Goal: Transaction & Acquisition: Purchase product/service

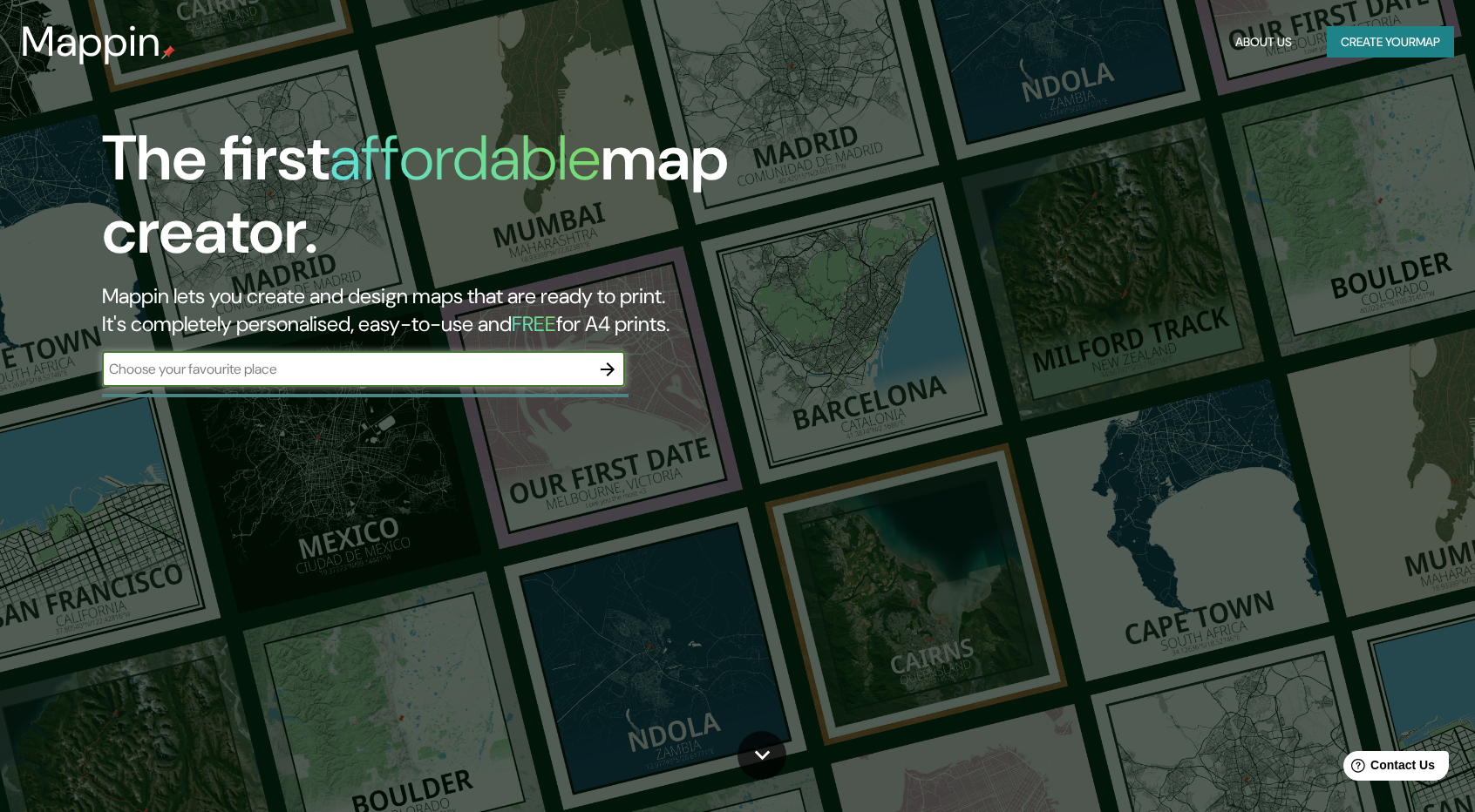
click at [610, 362] on icon "button" at bounding box center [607, 369] width 21 height 21
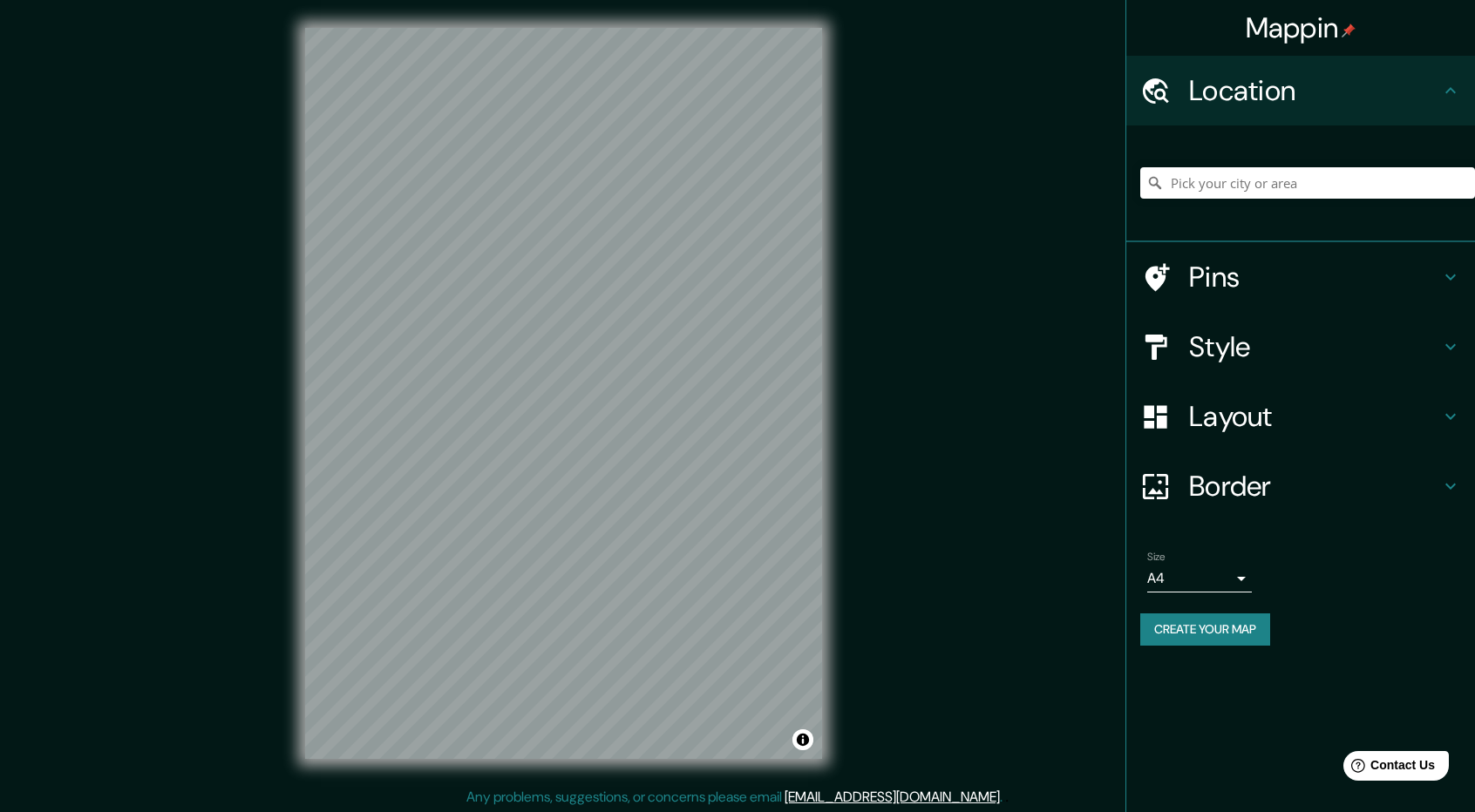
click at [1245, 275] on h4 "Pins" at bounding box center [1315, 277] width 251 height 35
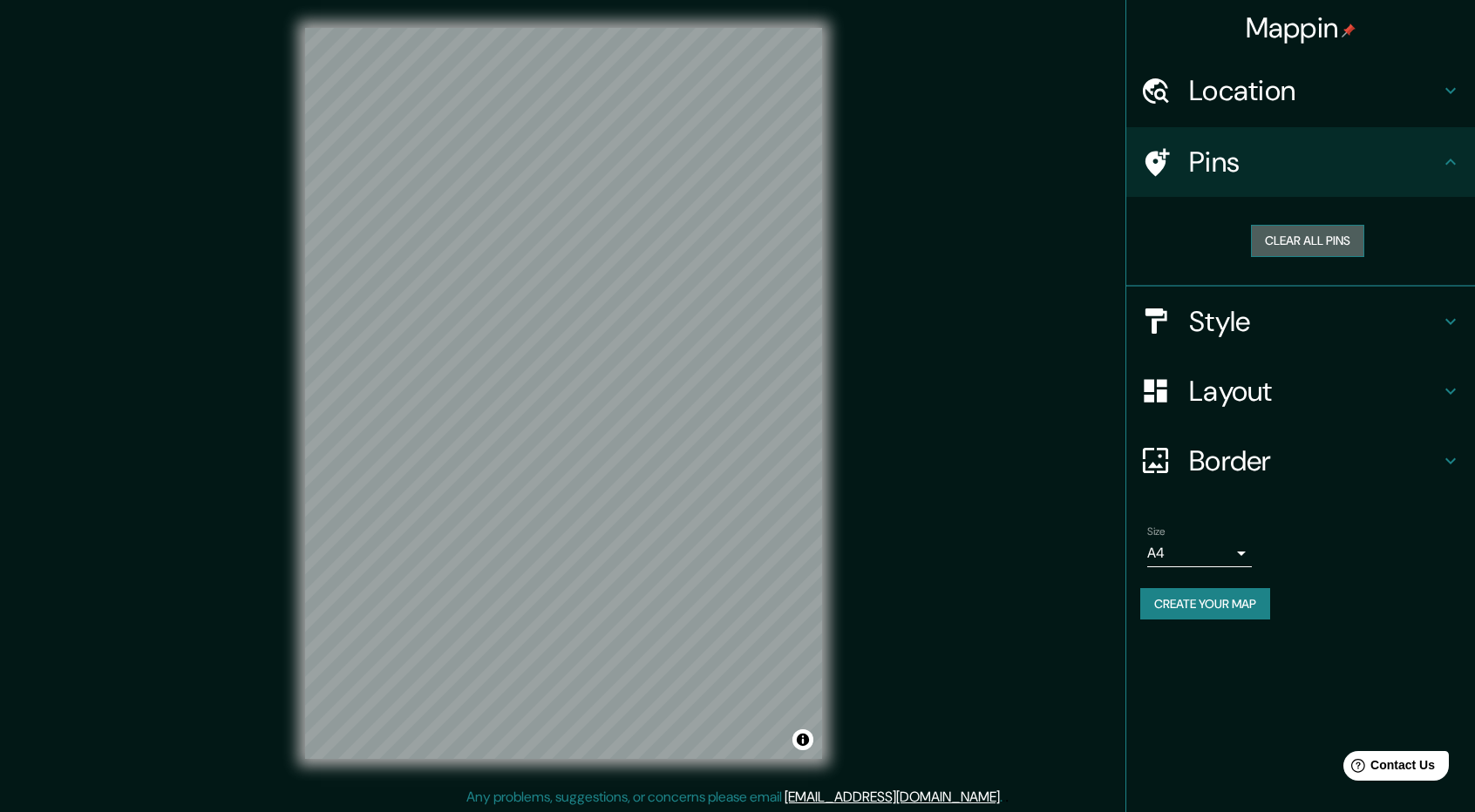
click at [1281, 238] on button "Clear all pins" at bounding box center [1308, 241] width 113 height 32
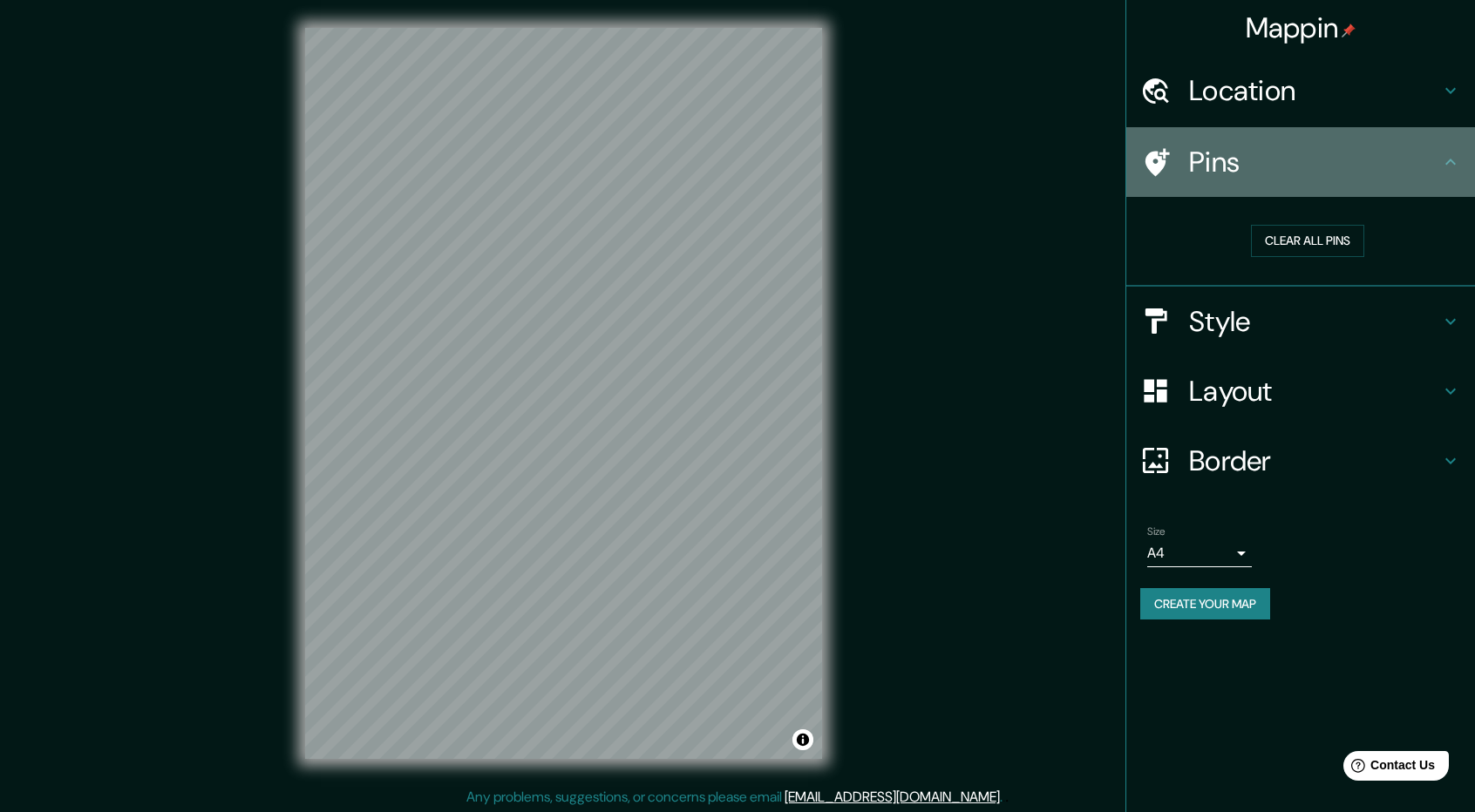
click at [1459, 157] on icon at bounding box center [1451, 161] width 21 height 21
click at [1154, 167] on icon at bounding box center [1157, 162] width 24 height 28
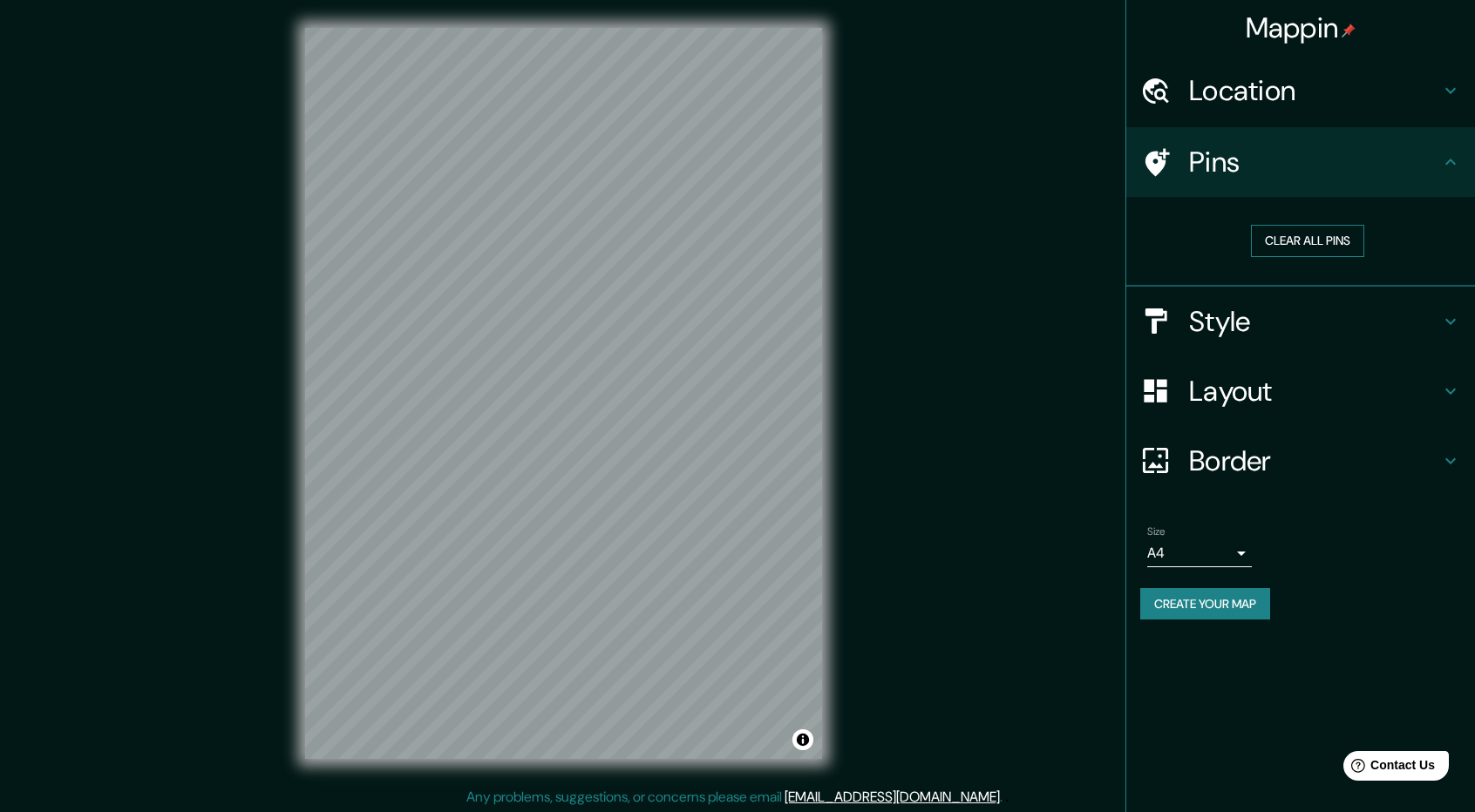
click at [1277, 246] on button "Clear all pins" at bounding box center [1308, 241] width 113 height 32
click at [1280, 243] on button "Clear all pins" at bounding box center [1308, 241] width 113 height 32
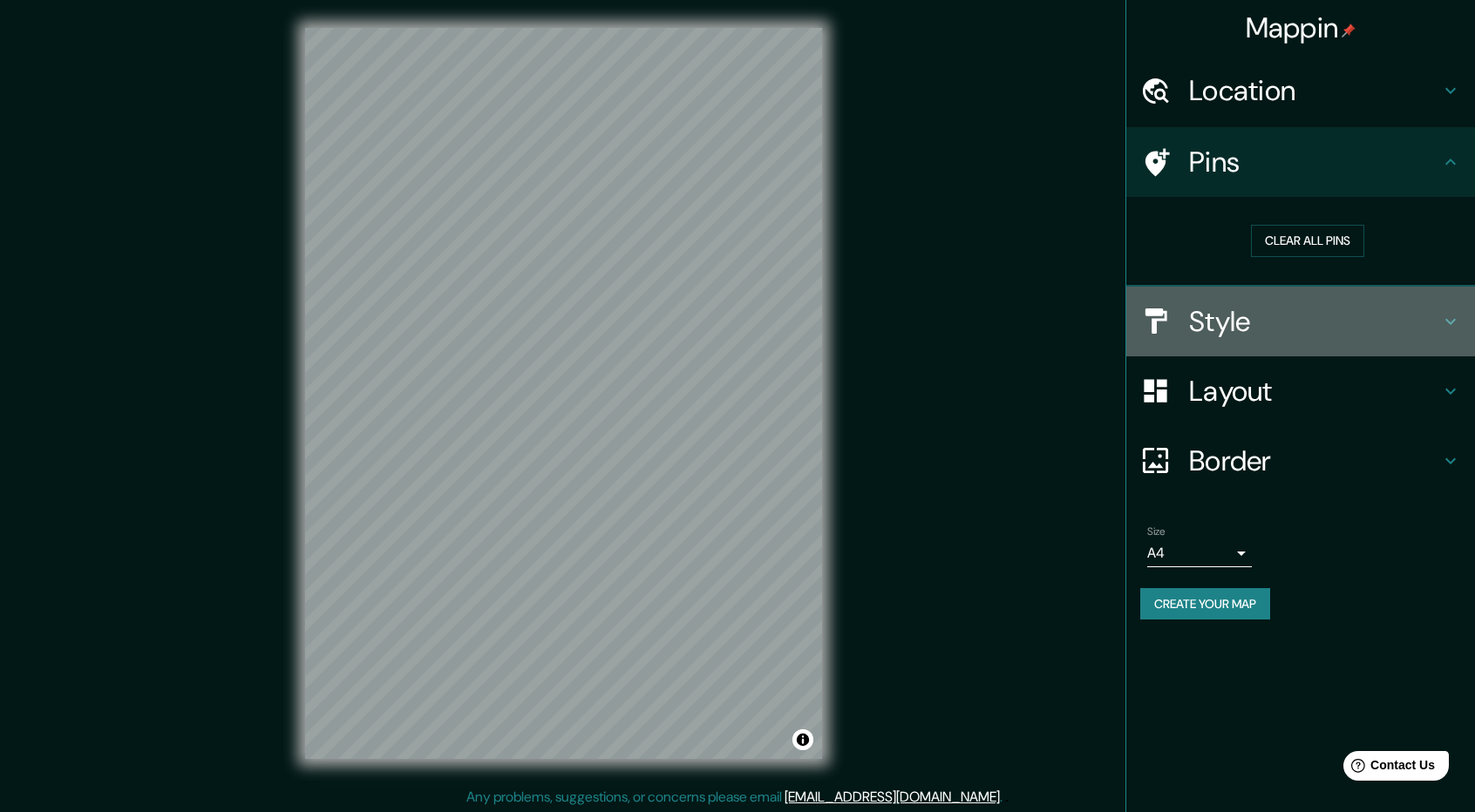
click at [1369, 306] on h4 "Style" at bounding box center [1315, 321] width 251 height 35
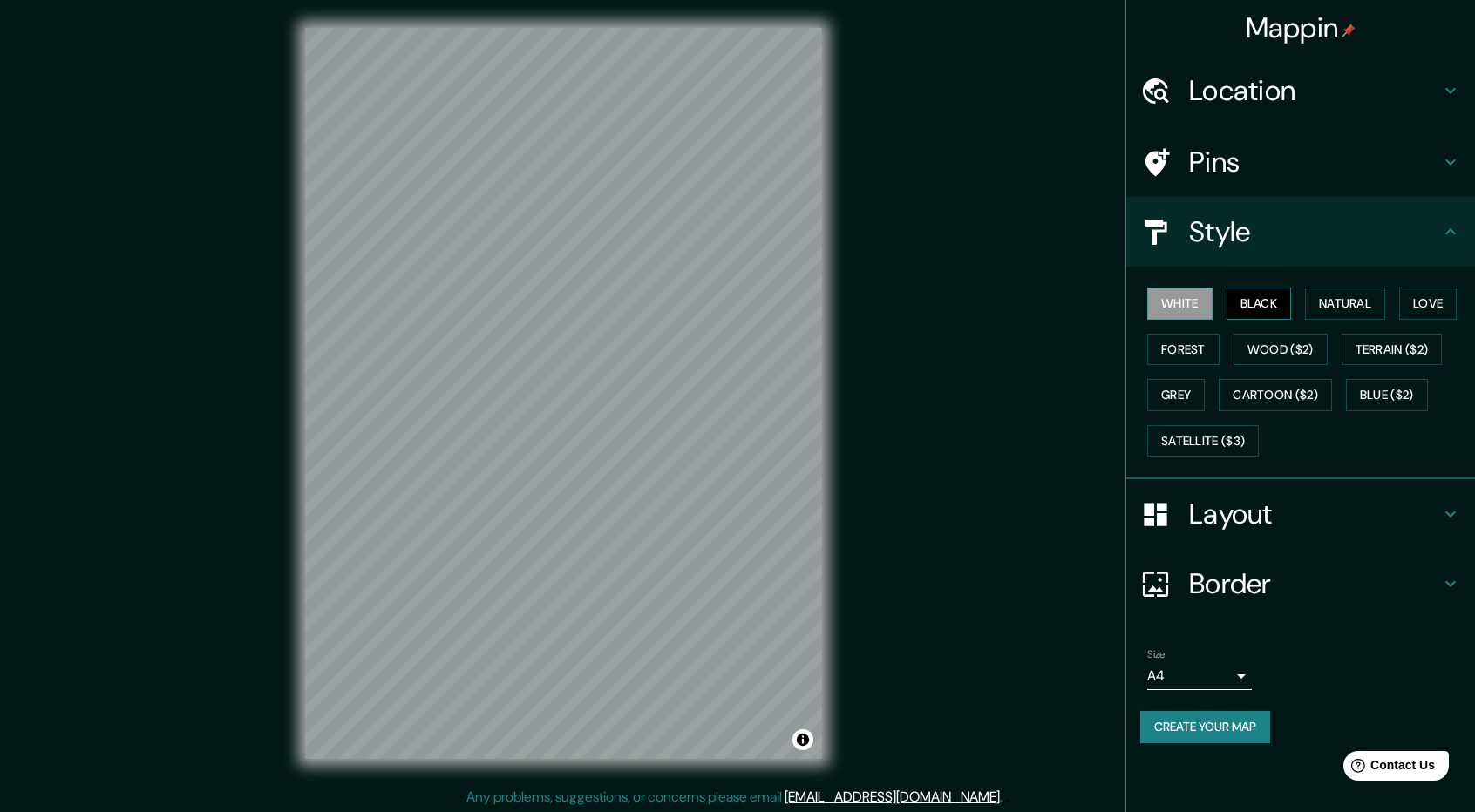
click at [1266, 302] on button "Black" at bounding box center [1259, 304] width 66 height 32
click at [1362, 97] on h4 "Location" at bounding box center [1315, 90] width 251 height 35
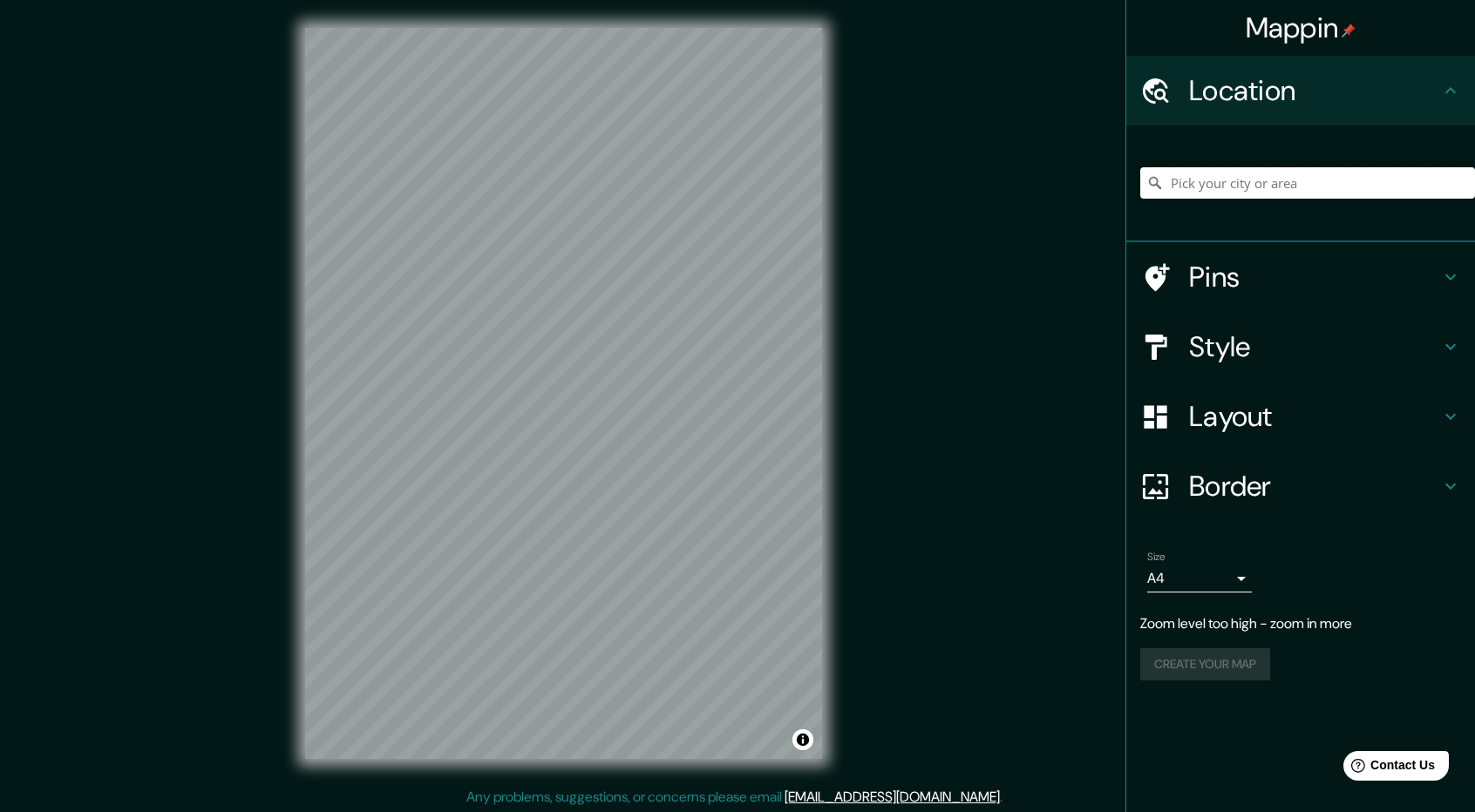
click at [1350, 167] on input "Pick your city or area" at bounding box center [1308, 183] width 335 height 32
click at [1279, 167] on div at bounding box center [1308, 183] width 335 height 87
click at [1282, 194] on input "Pick your city or area" at bounding box center [1308, 183] width 335 height 32
paste input "8R4C+FC7 La [PERSON_NAME]"
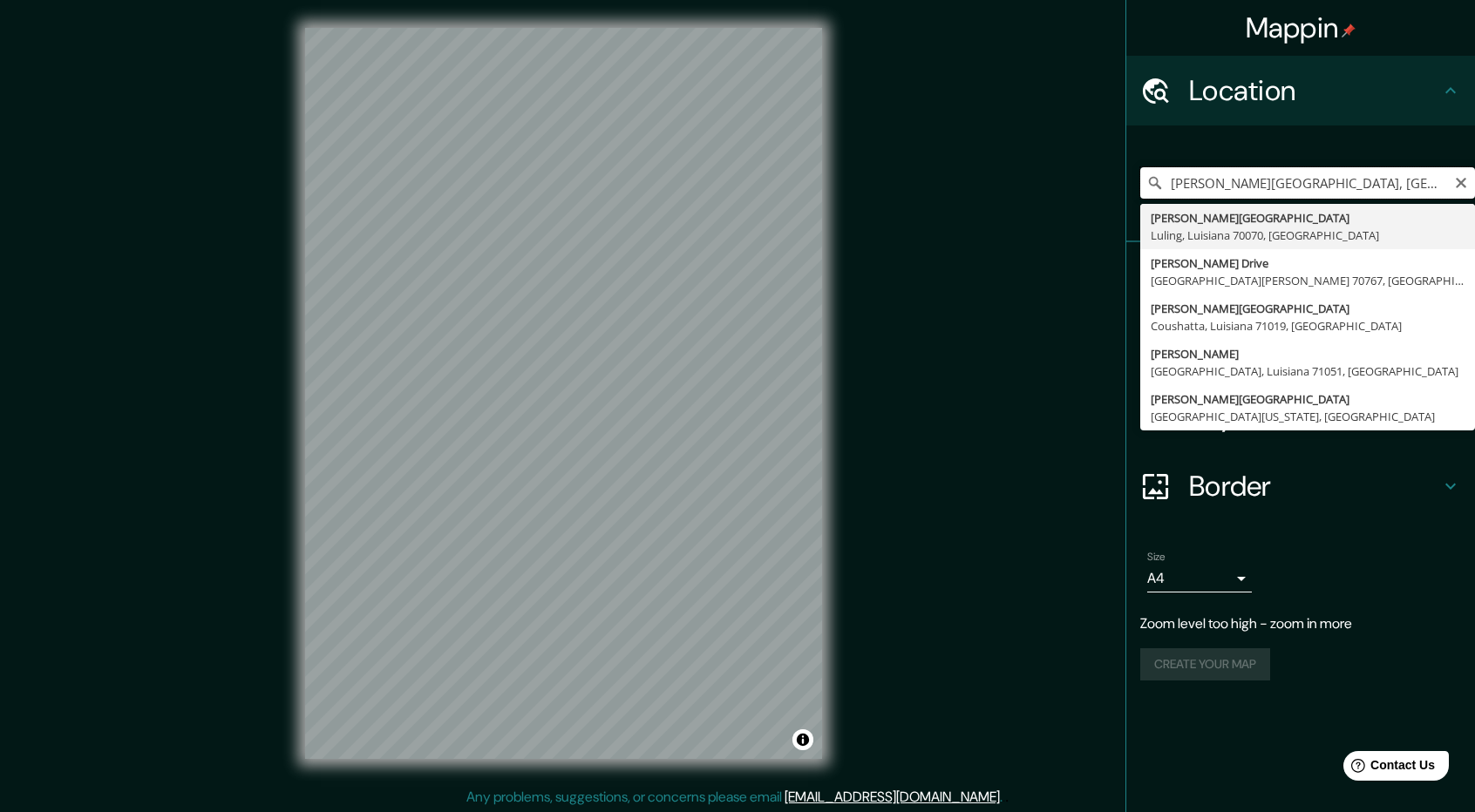
paste input "[GEOGRAPHIC_DATA]"
type input "[PERSON_NAME][GEOGRAPHIC_DATA], [GEOGRAPHIC_DATA]"
click at [1234, 195] on input "[PERSON_NAME][GEOGRAPHIC_DATA], [GEOGRAPHIC_DATA]" at bounding box center [1308, 183] width 335 height 32
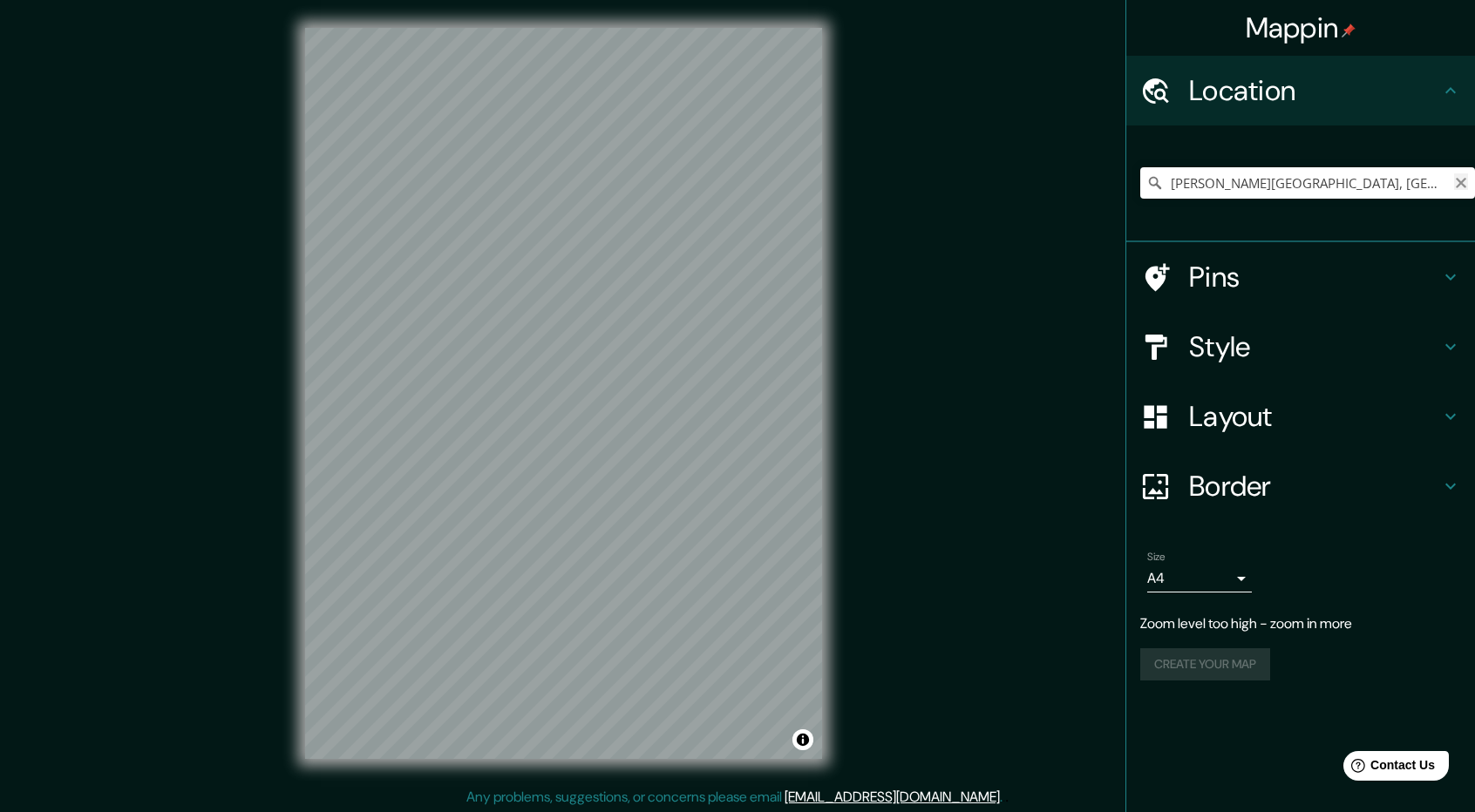
click at [1460, 187] on icon "Clear" at bounding box center [1461, 183] width 14 height 14
paste input "14.306461321768207, -88.17899958067828"
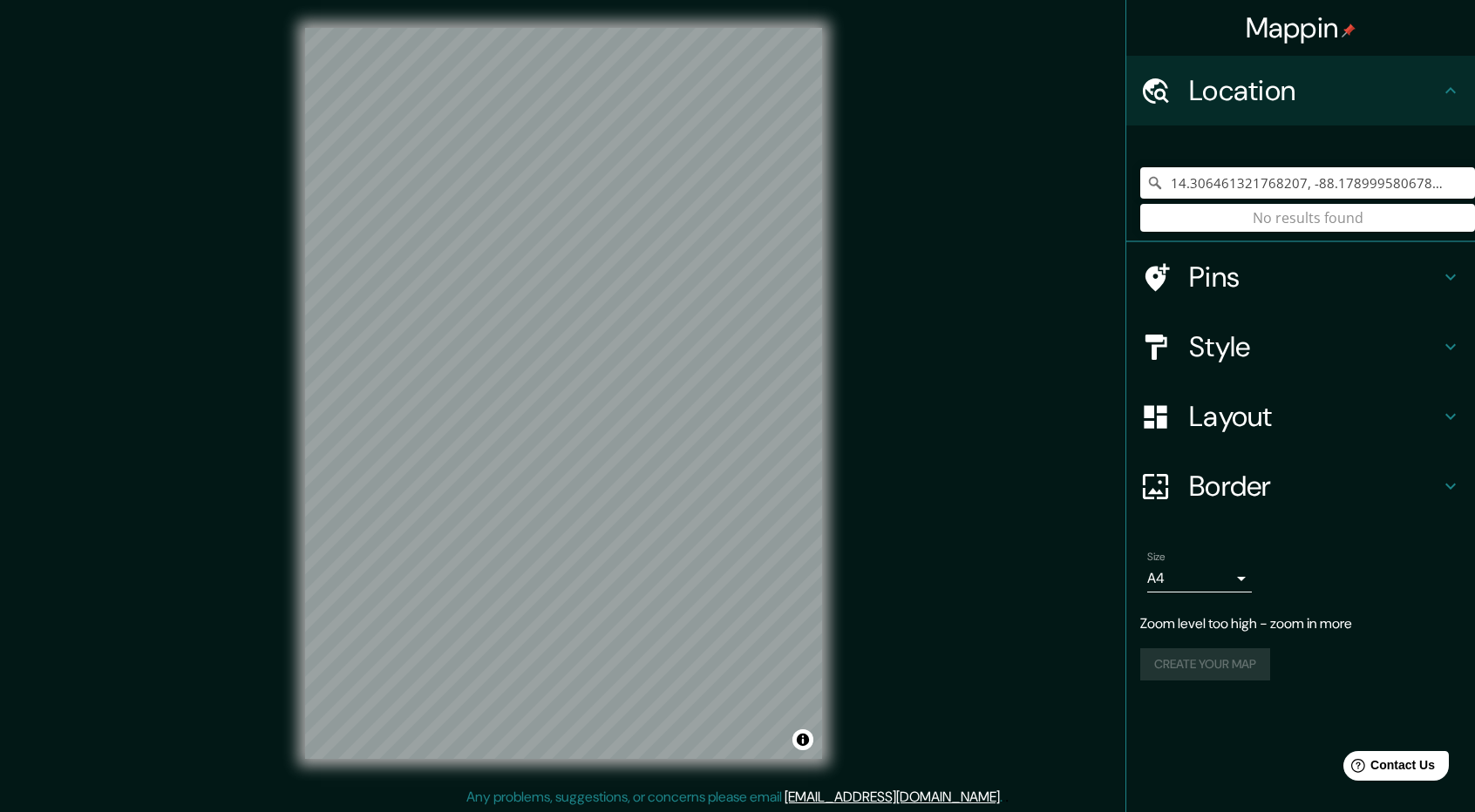
click at [1156, 184] on icon at bounding box center [1155, 184] width 13 height 13
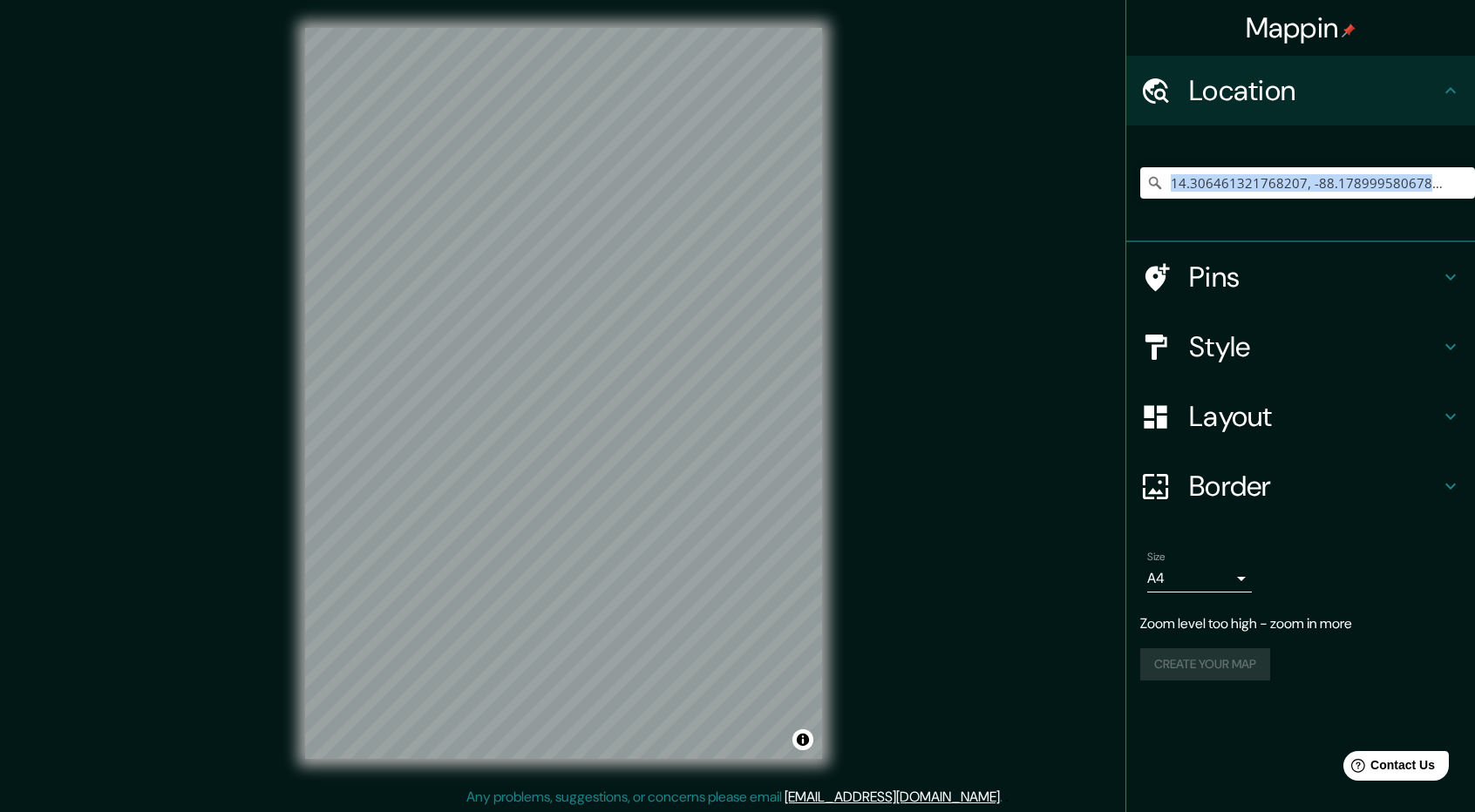
click at [1156, 184] on icon at bounding box center [1155, 184] width 13 height 13
click at [1162, 185] on icon at bounding box center [1154, 183] width 17 height 17
click at [1443, 182] on input "14.306461321768207, -88.17899958067828" at bounding box center [1308, 183] width 335 height 32
click at [1304, 184] on input "14.306461321768207, -88.17899958067828" at bounding box center [1308, 183] width 335 height 32
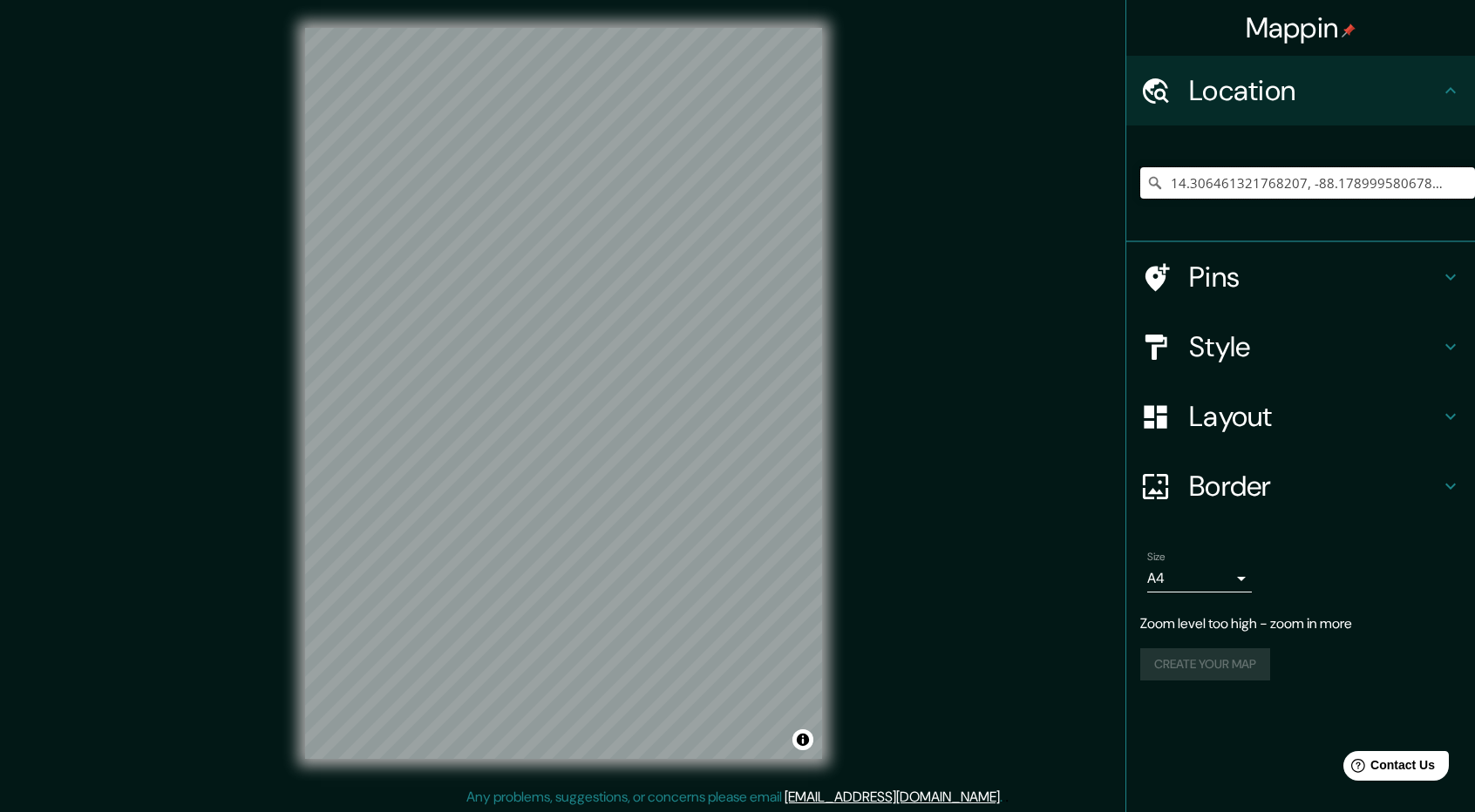
click at [1443, 185] on input "14.306461321768207, -88.17899958067828" at bounding box center [1308, 183] width 335 height 32
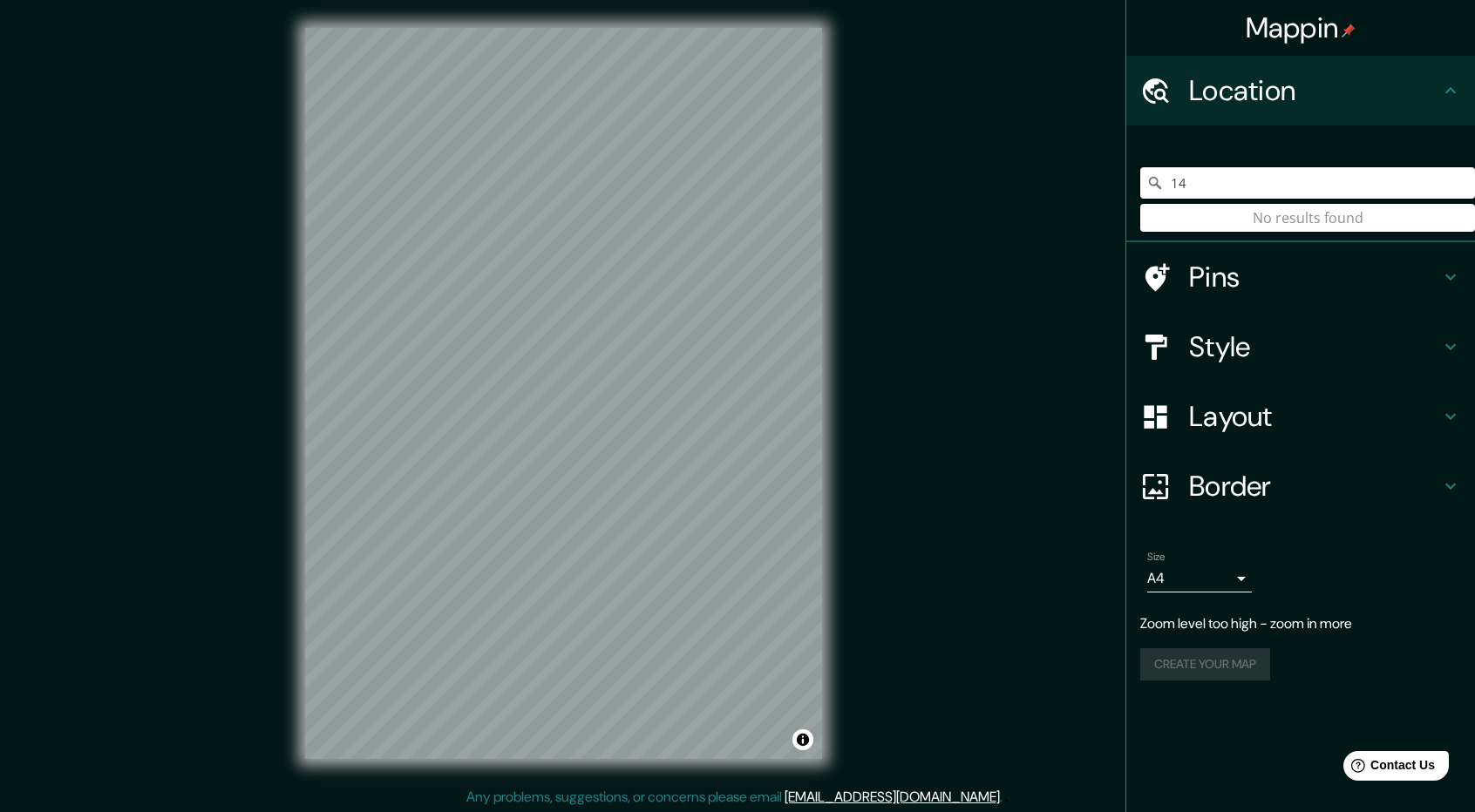
type input "1"
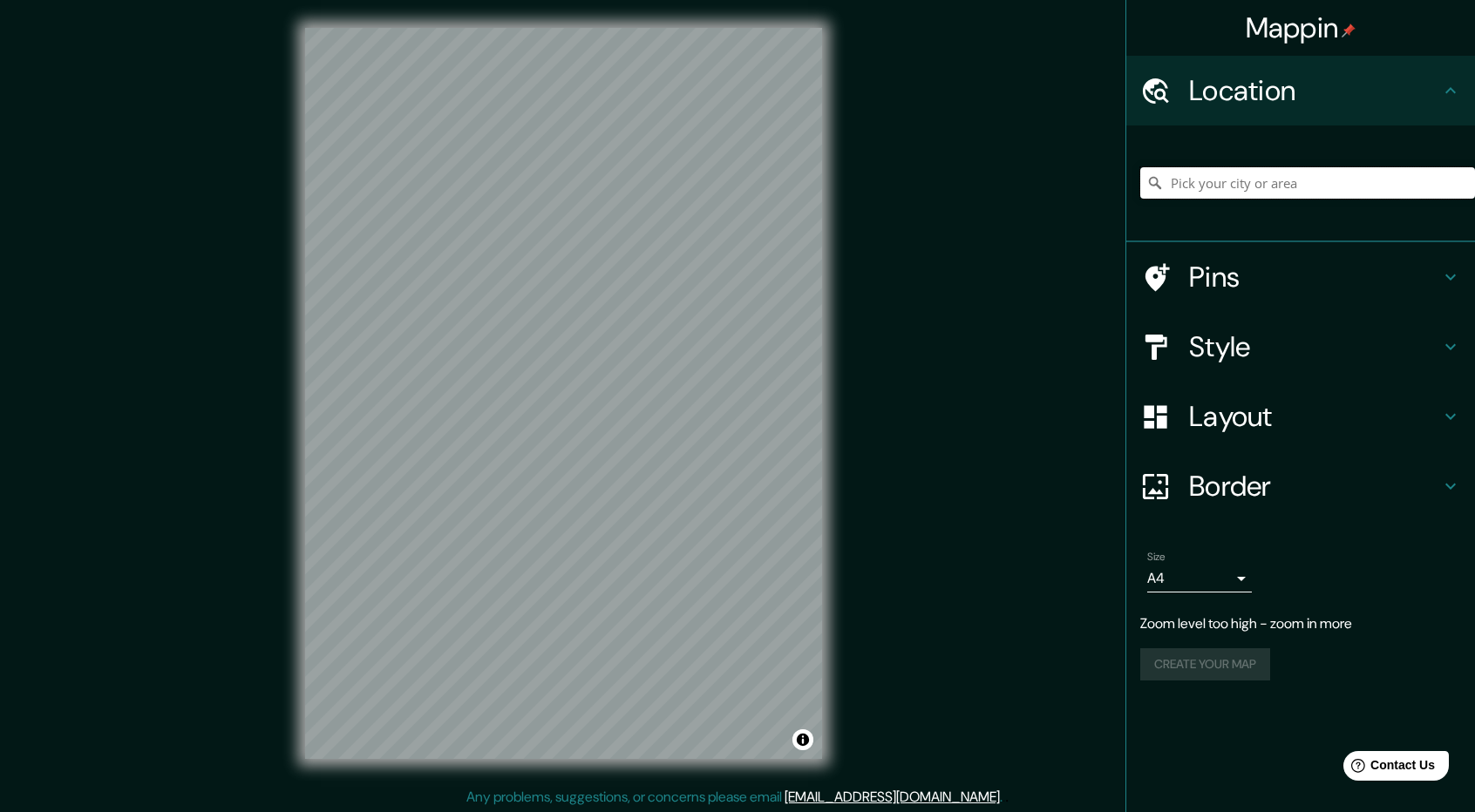
paste input "8R4C+FC7 La [PERSON_NAME]"
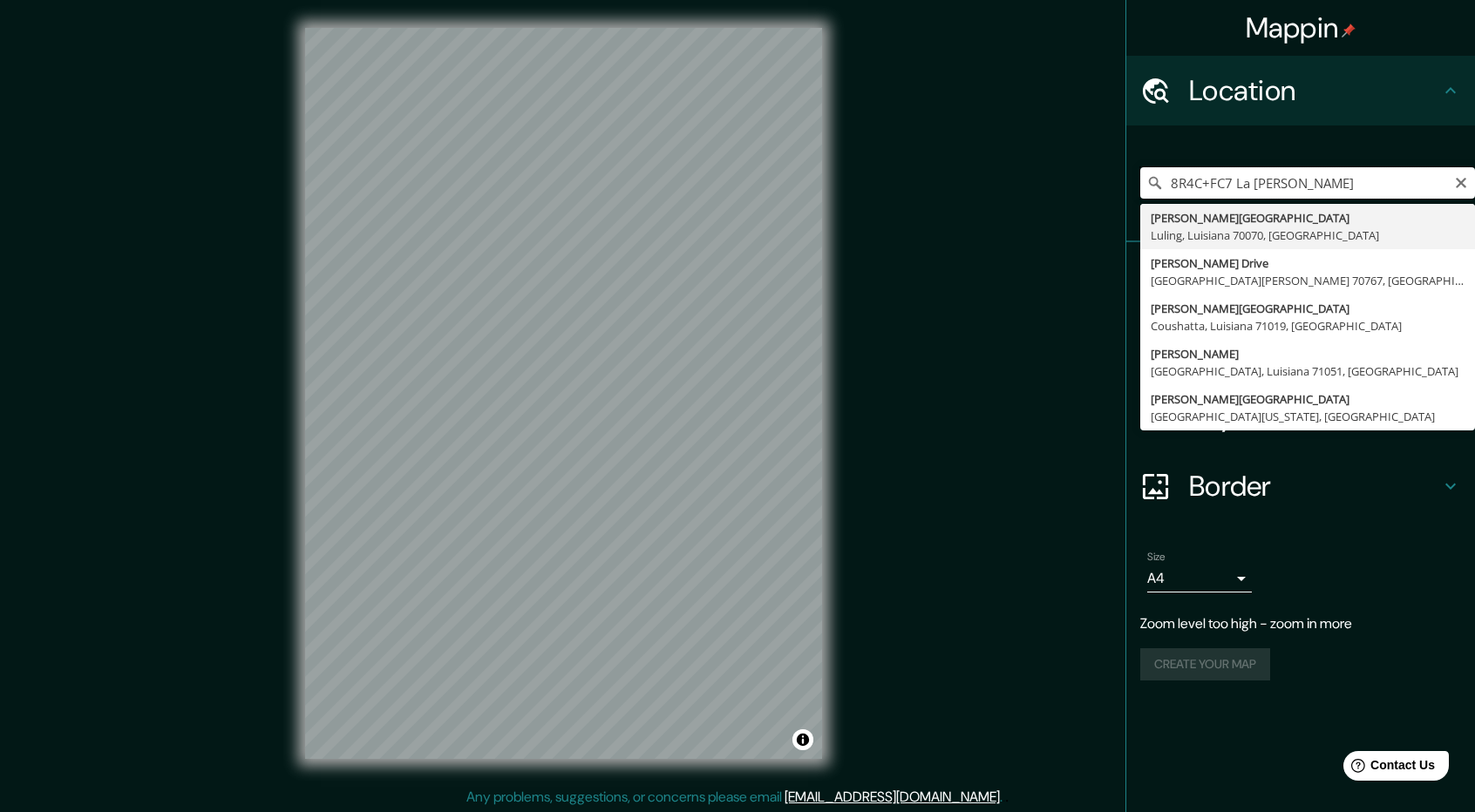
click at [1461, 191] on input "8R4C+FC7 La [PERSON_NAME]" at bounding box center [1308, 183] width 335 height 32
type input "8R4C+FC7 La [PERSON_NAME]"
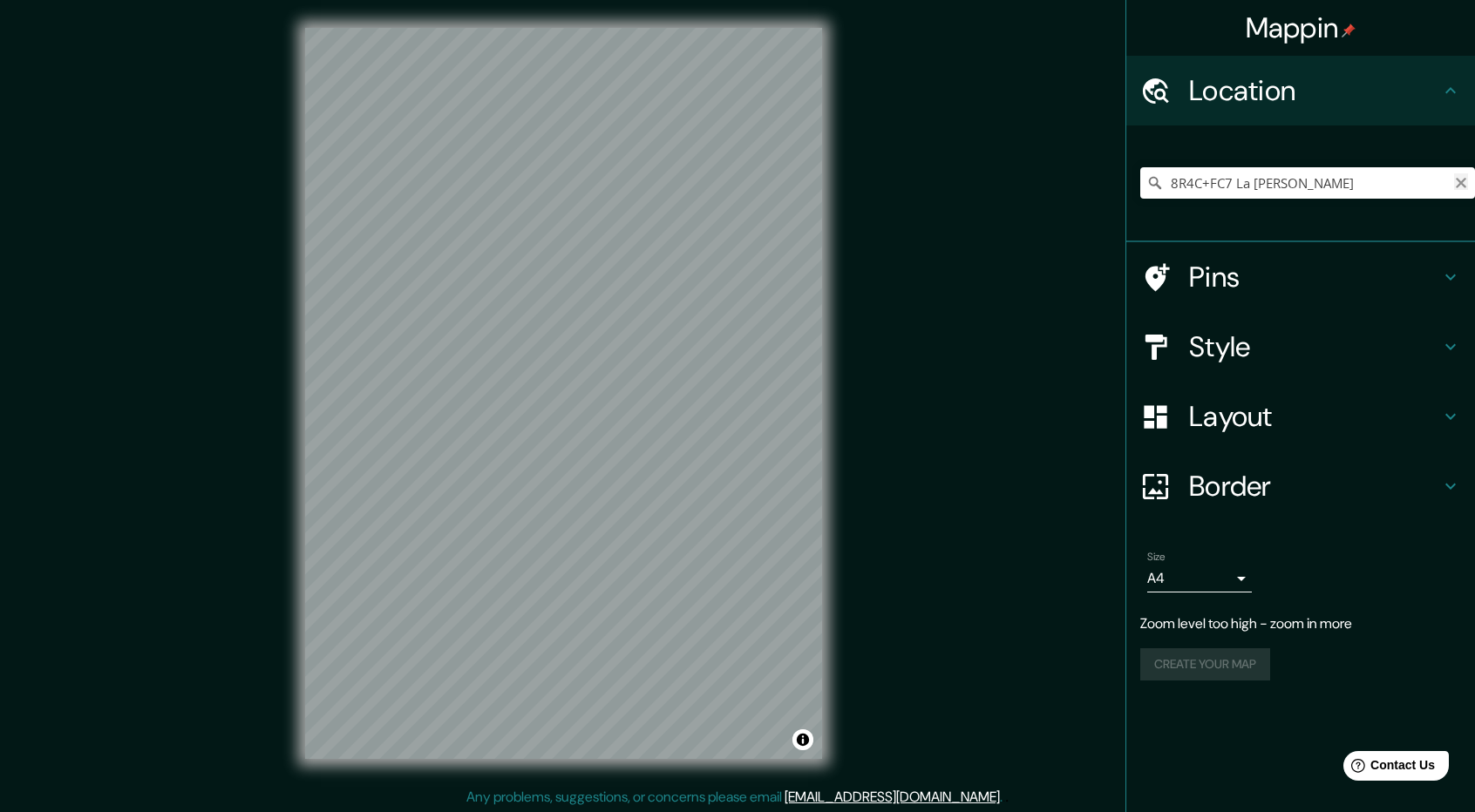
click at [1464, 182] on icon "Clear" at bounding box center [1461, 183] width 14 height 14
click at [1278, 180] on input "Pick your city or area" at bounding box center [1308, 183] width 335 height 32
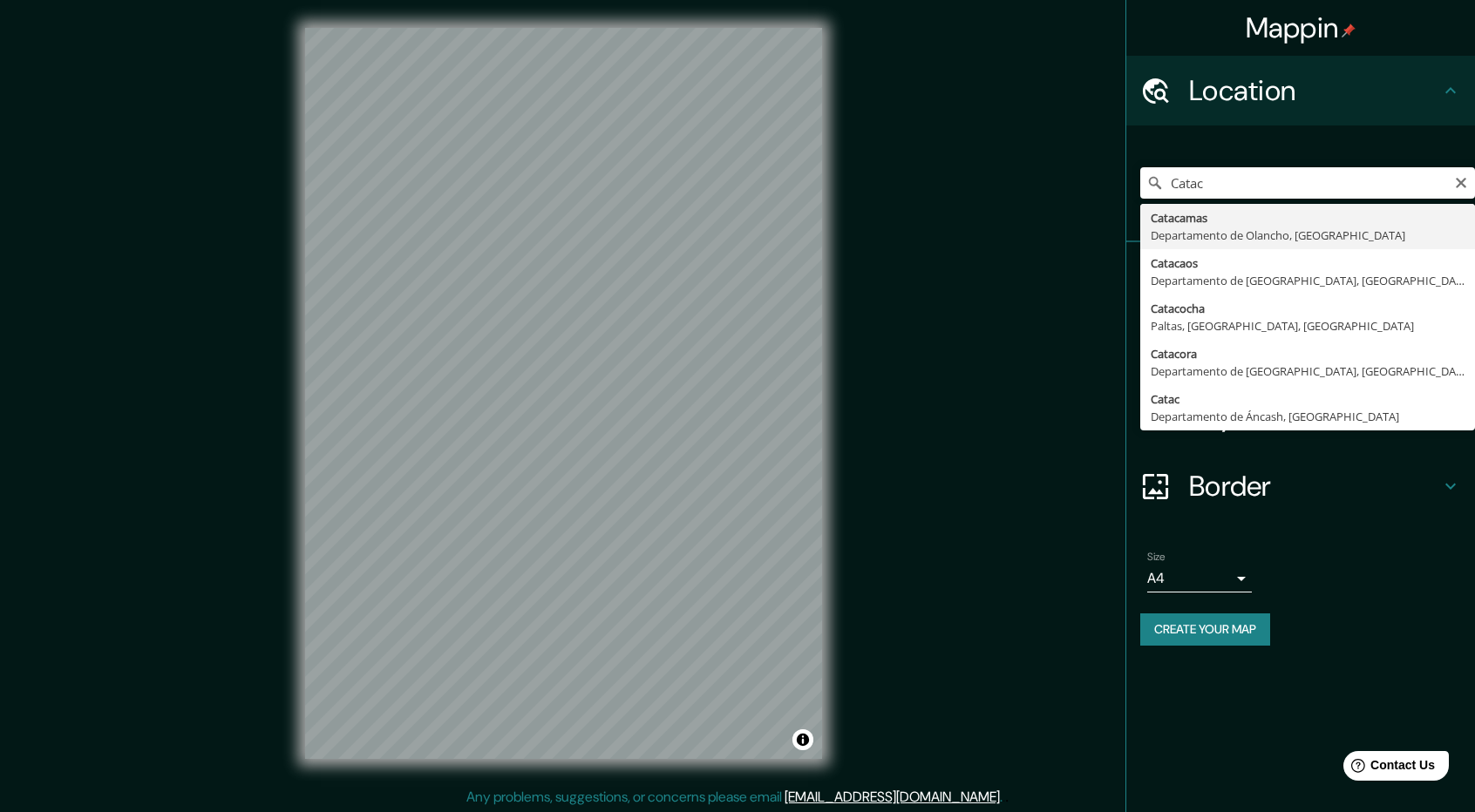
type input "Catacamas, Departamento de Olancho, [GEOGRAPHIC_DATA]"
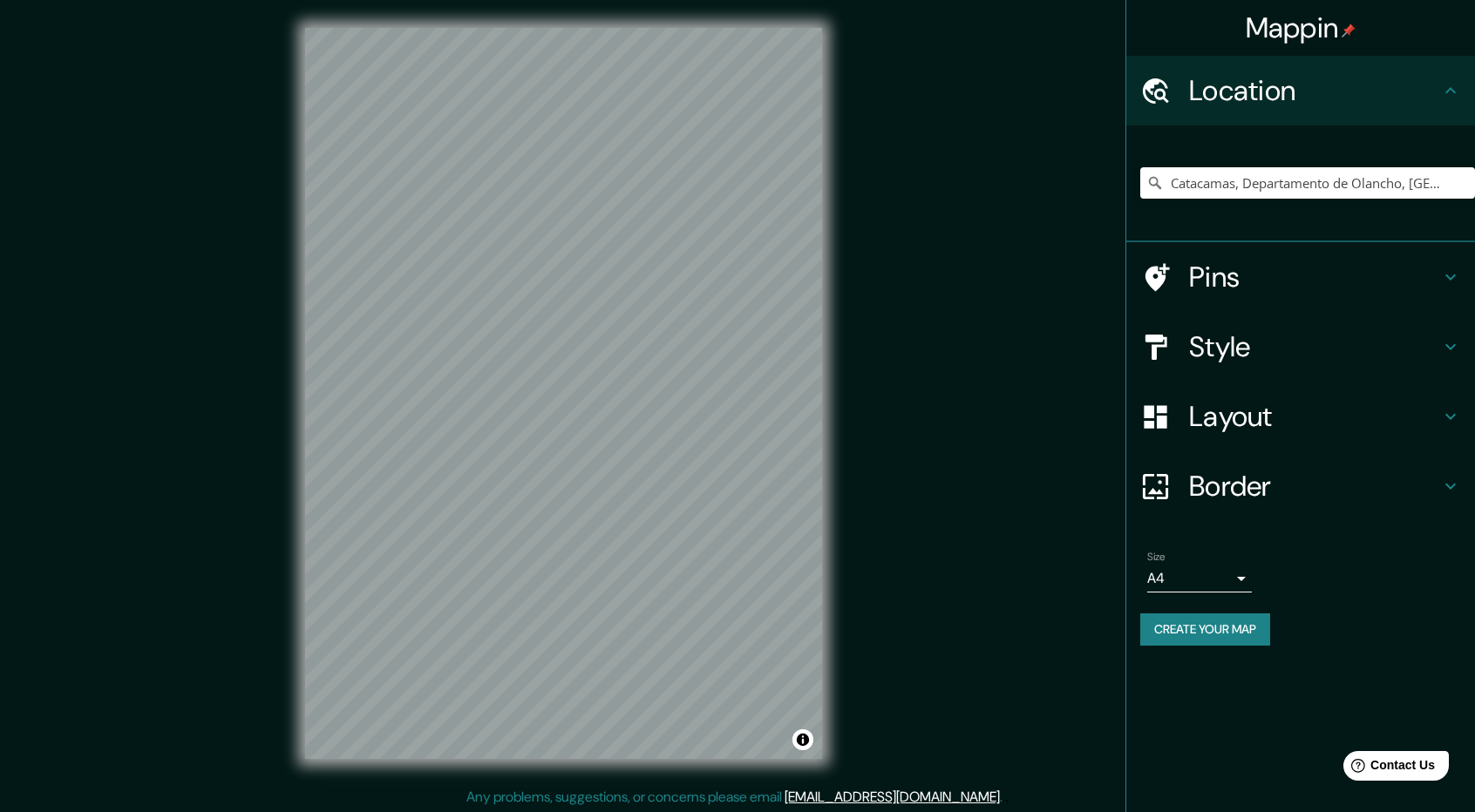
click at [1285, 234] on div "Catacamas, Departamento de Olancho, [GEOGRAPHIC_DATA]" at bounding box center [1300, 184] width 348 height 117
